Goal: Task Accomplishment & Management: Use online tool/utility

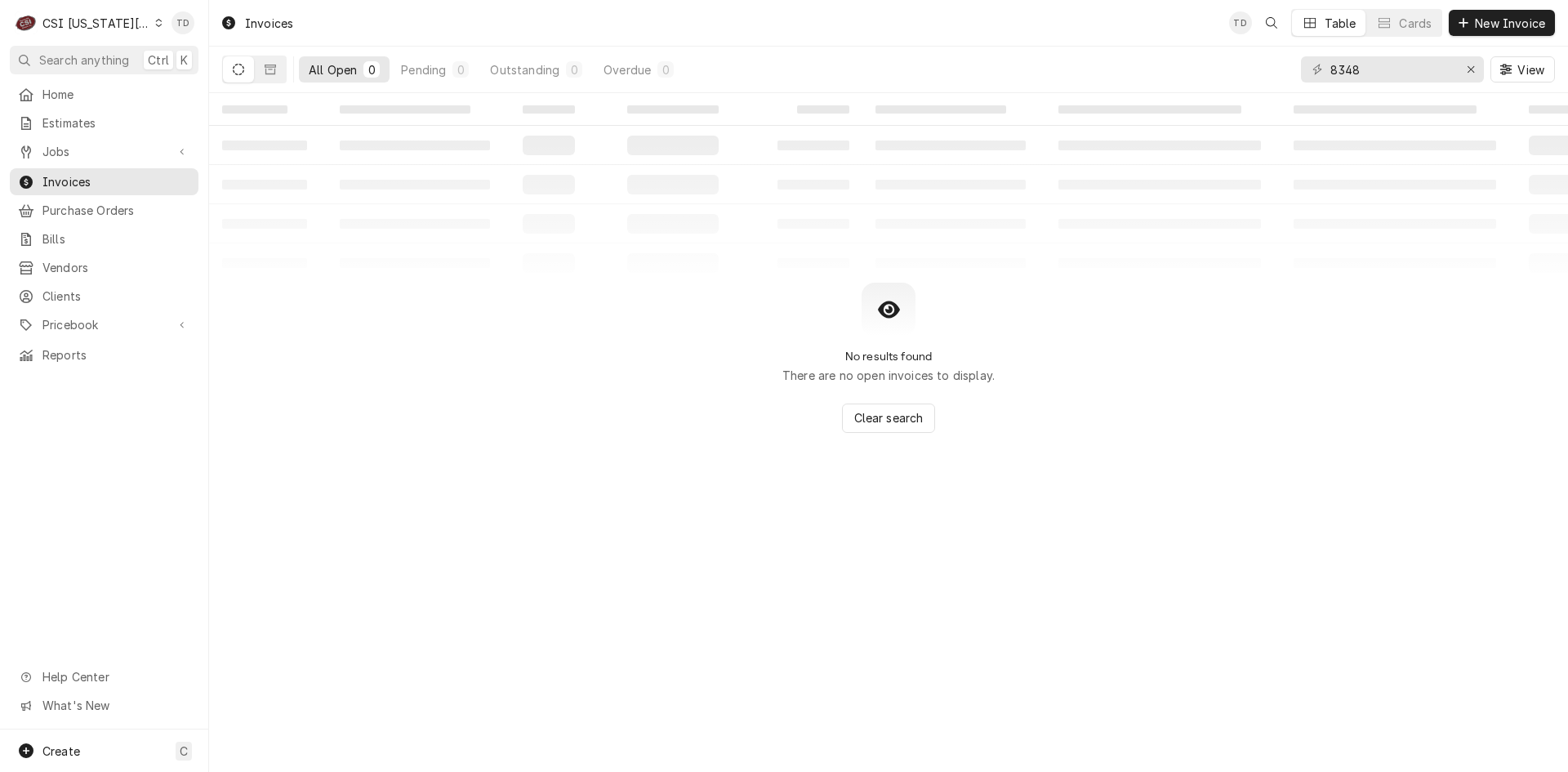
click at [109, 31] on div "C CSI Kansas City" at bounding box center [88, 22] width 158 height 32
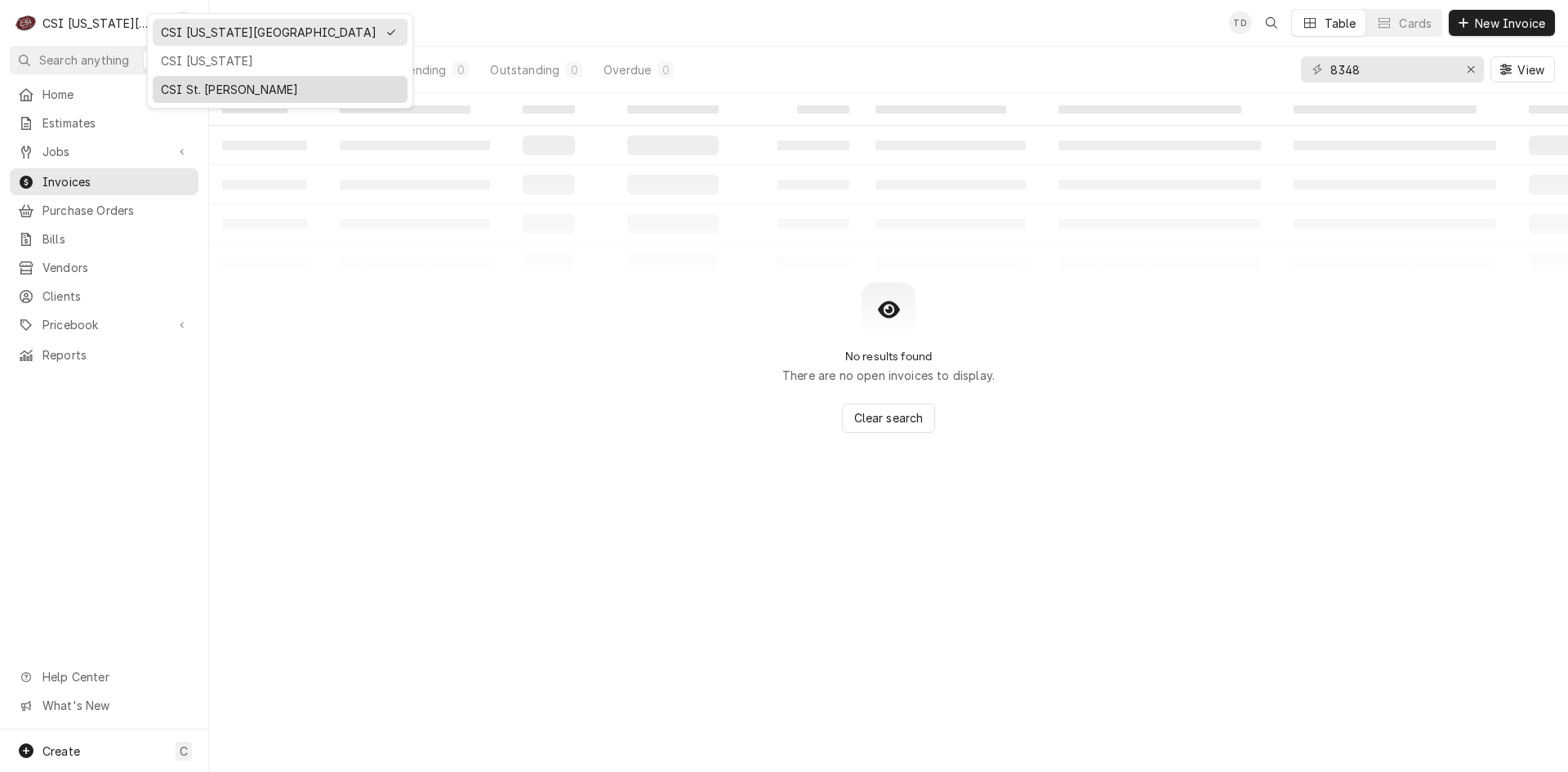
click at [186, 85] on div "CSI St. [PERSON_NAME]" at bounding box center [279, 90] width 238 height 17
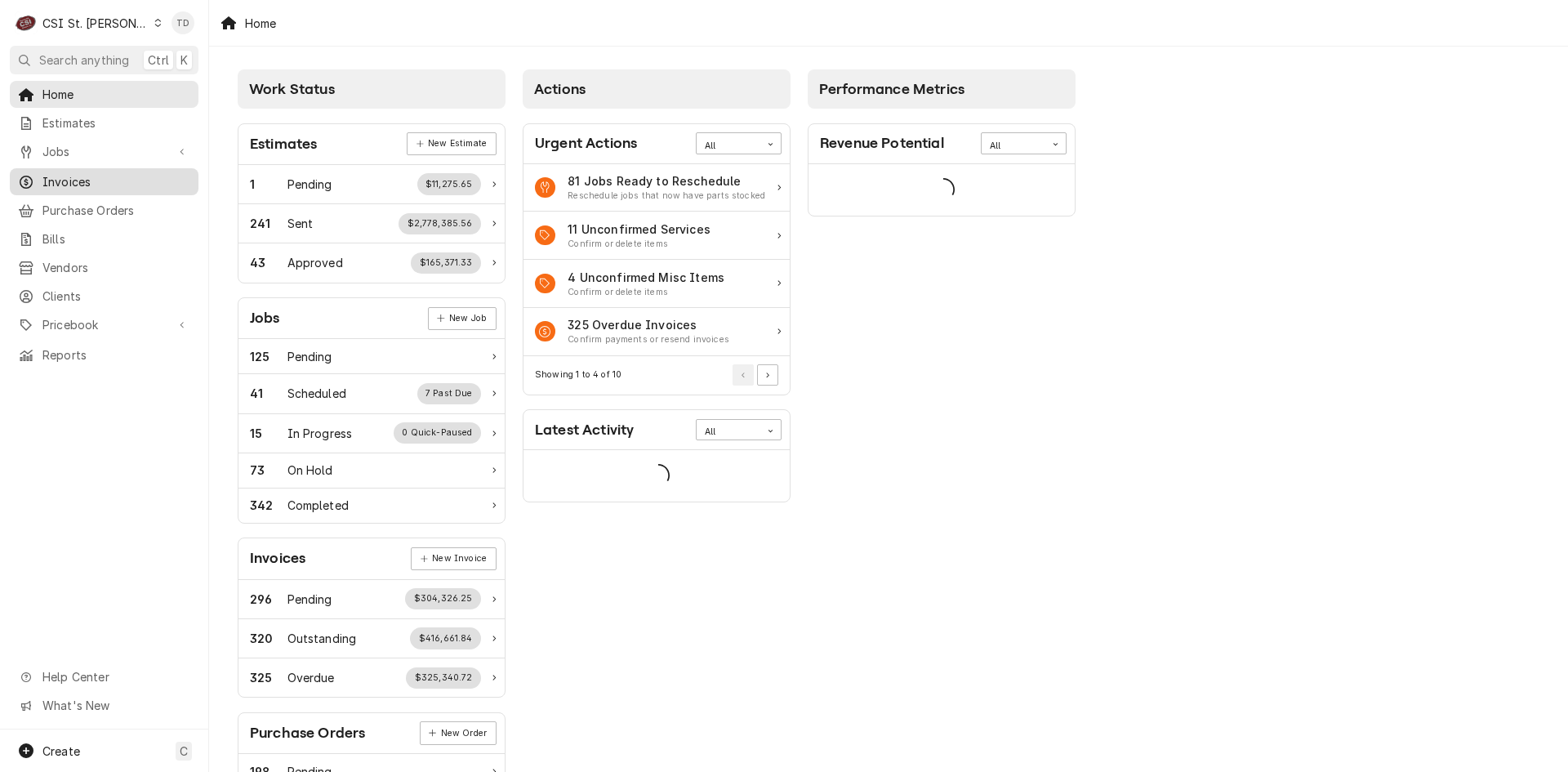
click at [106, 177] on span "Invoices" at bounding box center [116, 181] width 147 height 17
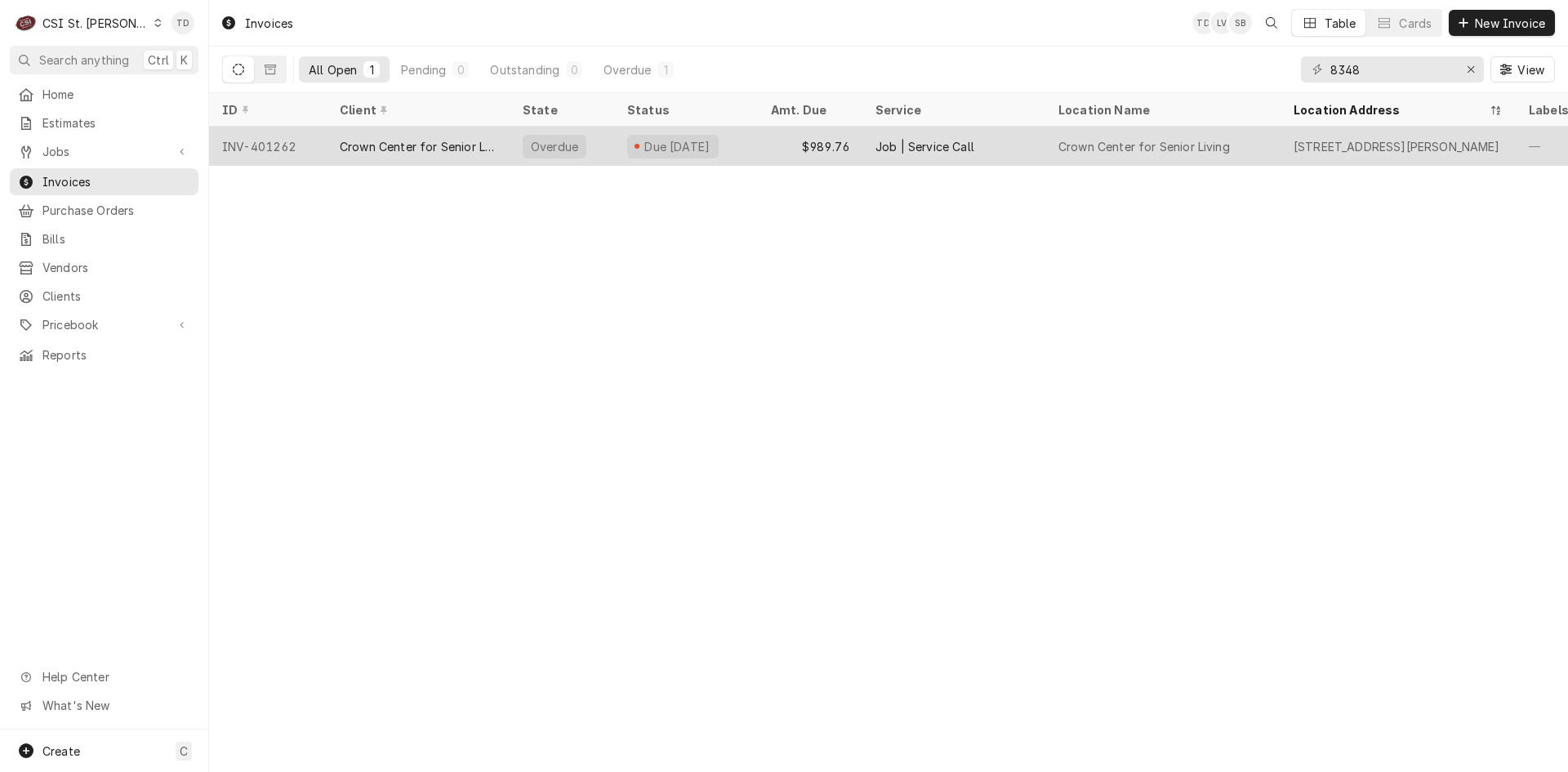
click at [361, 147] on div "Crown Center for Senior Living" at bounding box center [418, 147] width 157 height 17
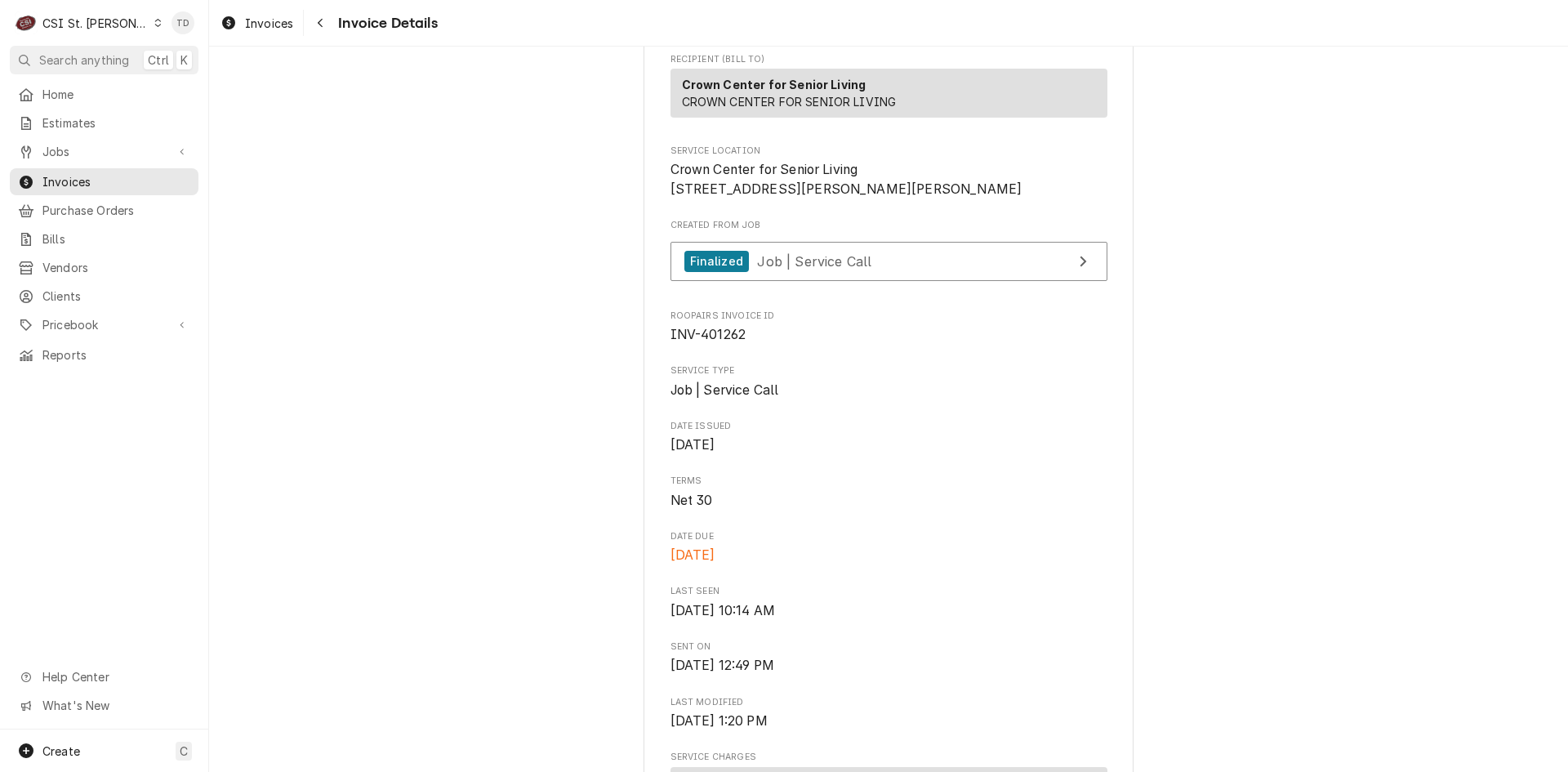
scroll to position [272, 0]
click at [740, 274] on div "Finalized Job | Service Call" at bounding box center [777, 262] width 188 height 22
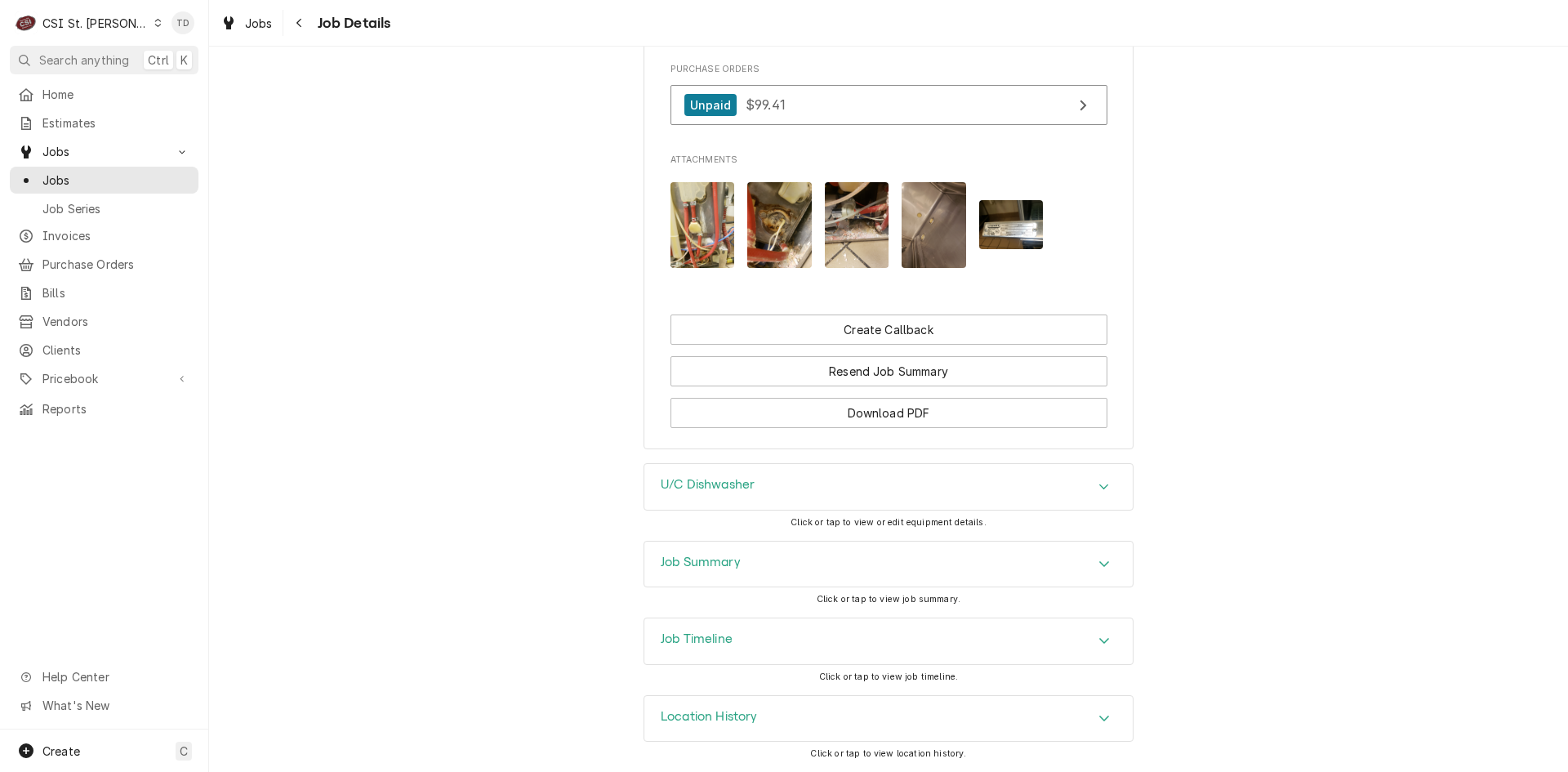
scroll to position [1727, 0]
click at [770, 639] on div "Job Timeline" at bounding box center [889, 641] width 489 height 45
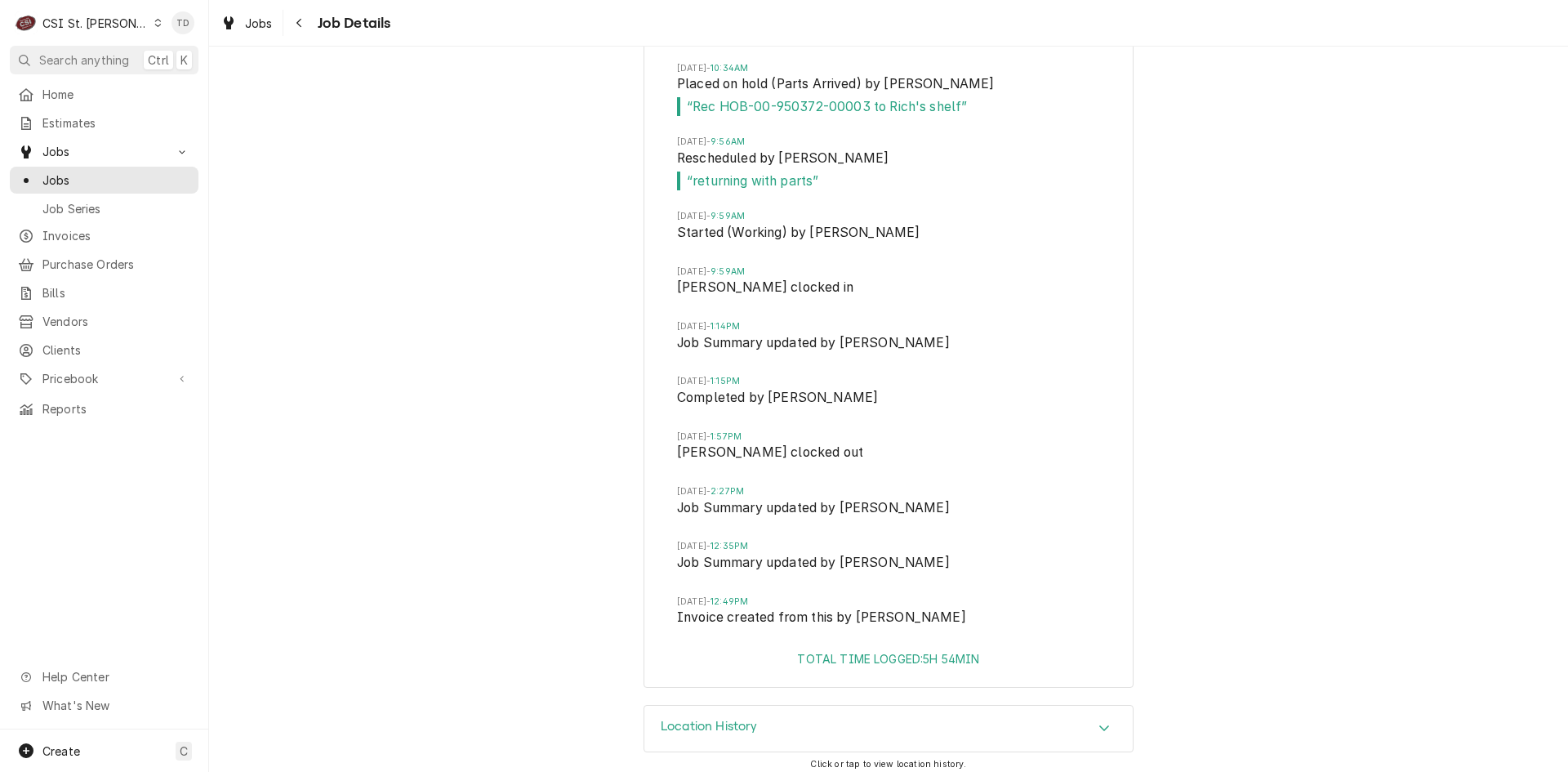
scroll to position [2908, 0]
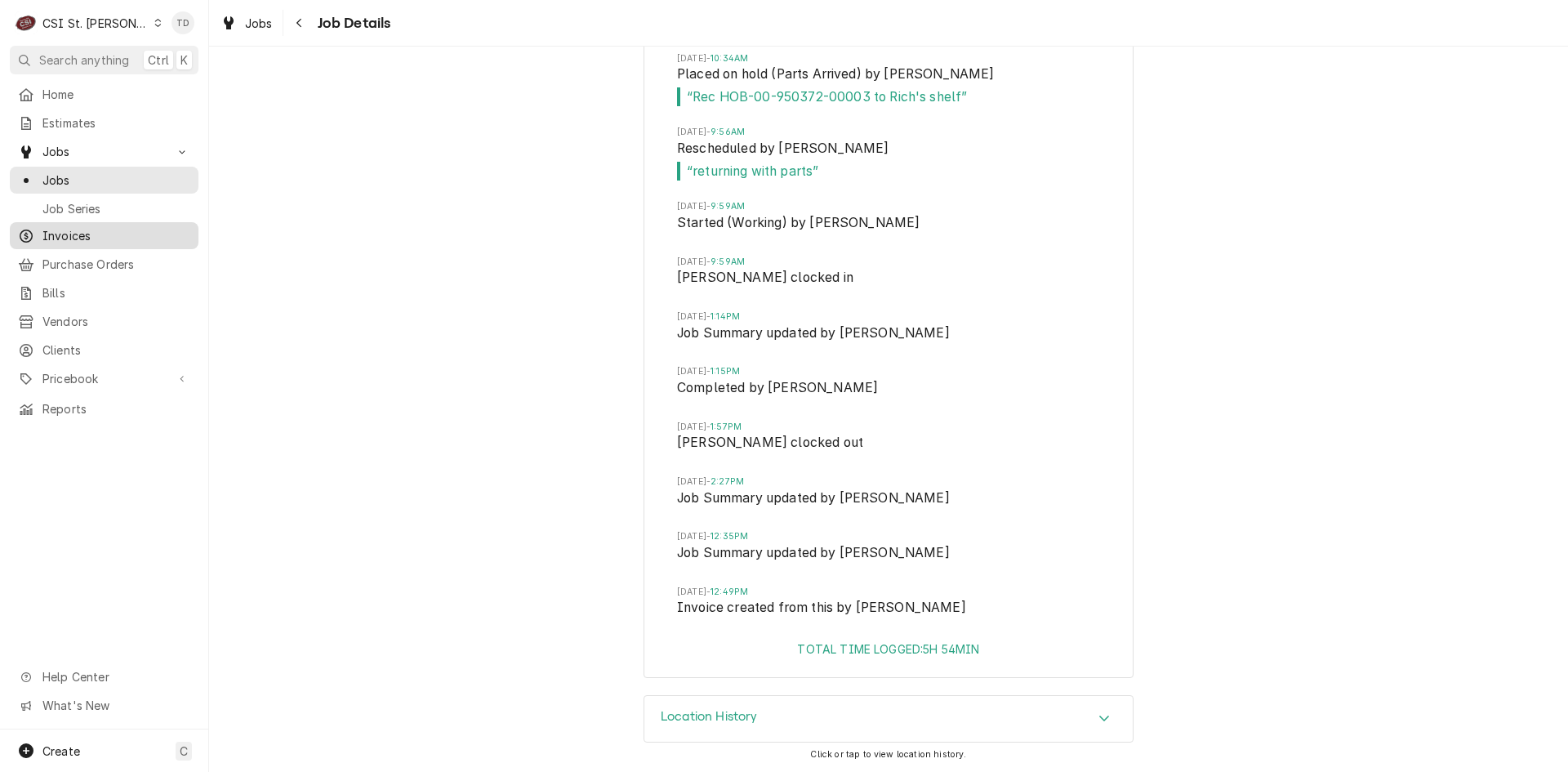
click at [124, 230] on span "Invoices" at bounding box center [116, 236] width 147 height 17
